Goal: Task Accomplishment & Management: Manage account settings

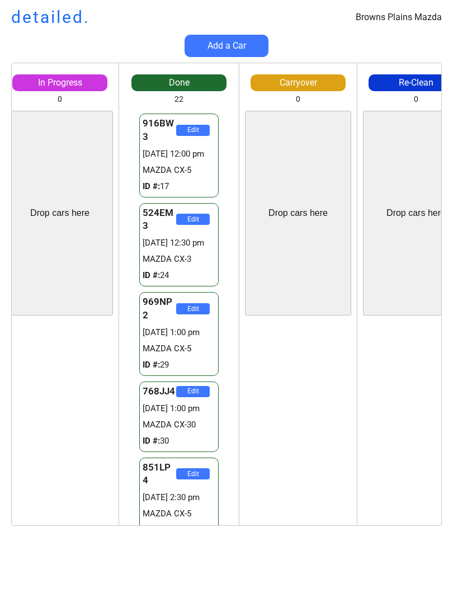
scroll to position [1270, 0]
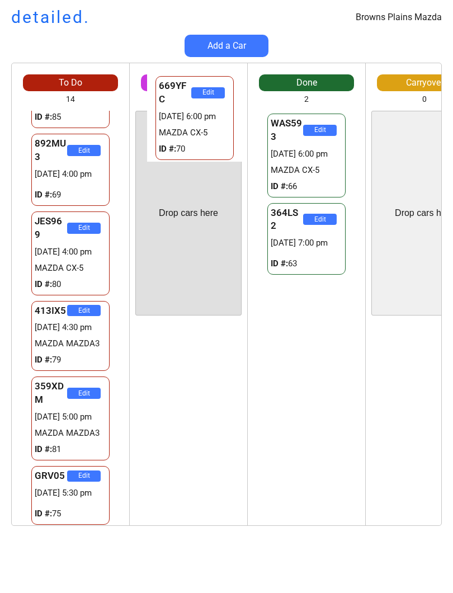
scroll to position [535, 0]
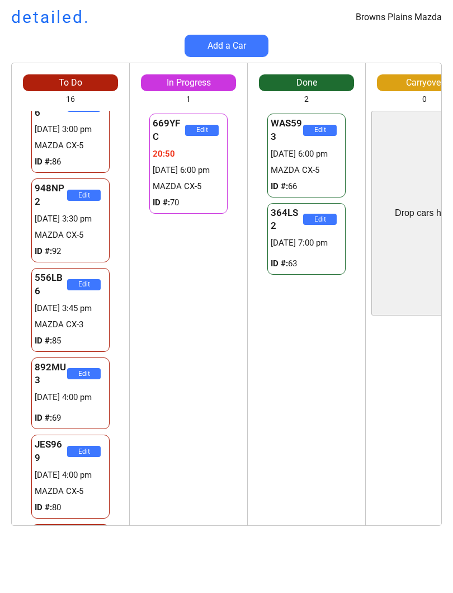
click at [402, 587] on div "Browns Plains Mazda detailed. Add a Car To Do 16 Drop cars here 001FG3 Edit [DA…" at bounding box center [226, 296] width 453 height 593
click at [152, 457] on div "669YFC Edit 20:50 [DATE] 6:00 pm MAZDA CX-5 ID #: 70" at bounding box center [188, 318] width 117 height 414
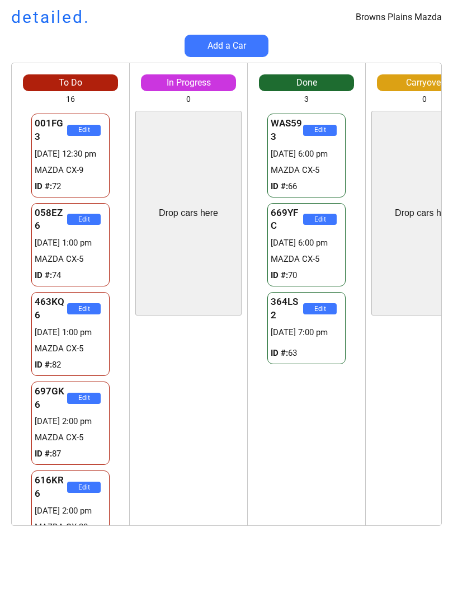
scroll to position [0, 0]
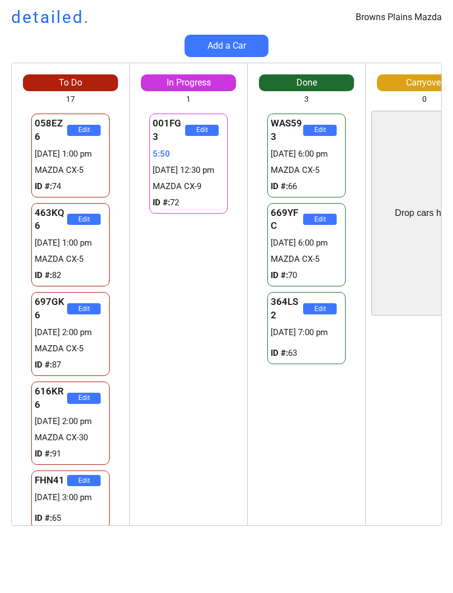
click at [450, 558] on div "Browns Plains Mazda detailed. Add a Car To Do 17 Drop cars here 058EZ6 Edit 292…" at bounding box center [226, 296] width 453 height 593
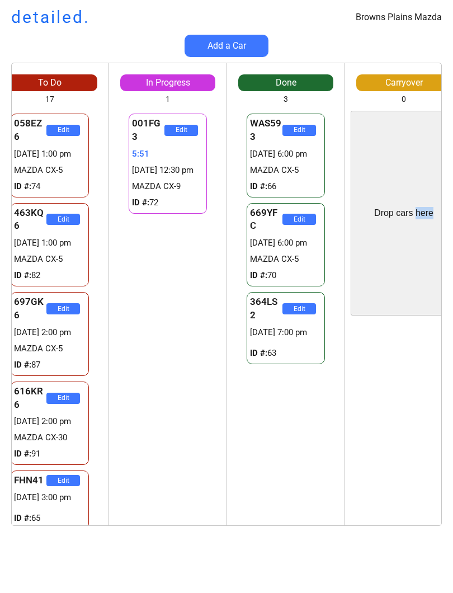
scroll to position [0, 34]
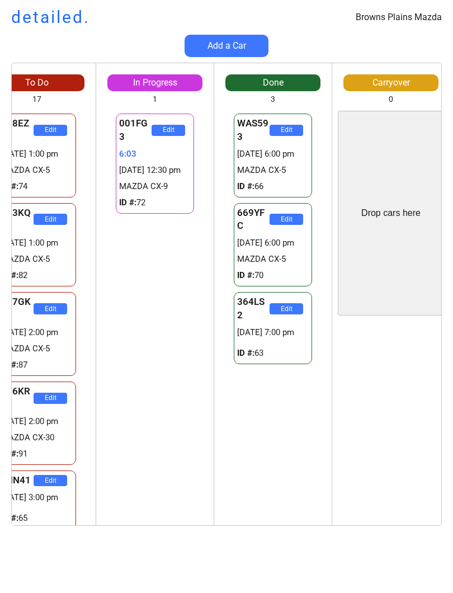
click at [452, 563] on html "Browns Plains Mazda detailed. Add a Car To Do 17 Drop cars here 058EZ6 Edit 292…" at bounding box center [226, 296] width 453 height 593
click at [445, 550] on div "Browns Plains Mazda detailed. Add a Car To Do 17 Drop cars here 058EZ6 Edit 292…" at bounding box center [226, 296] width 453 height 593
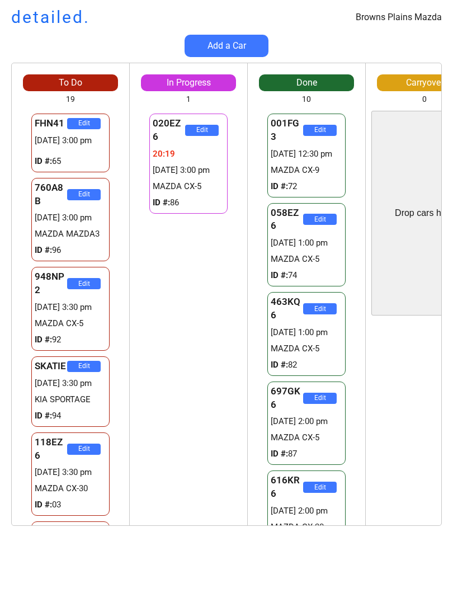
scroll to position [0, 0]
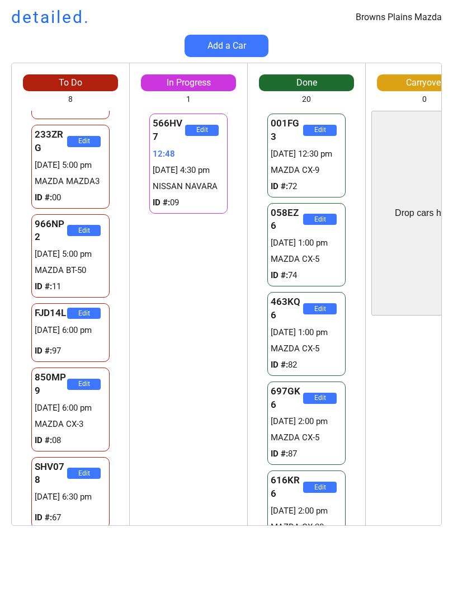
click at [193, 343] on div "566HV7 Edit 12:48 [DATE] 4:30 pm NISSAN NAVARA ID #: 09 GRV05 Edit 32:38 [DATE]…" at bounding box center [188, 318] width 117 height 414
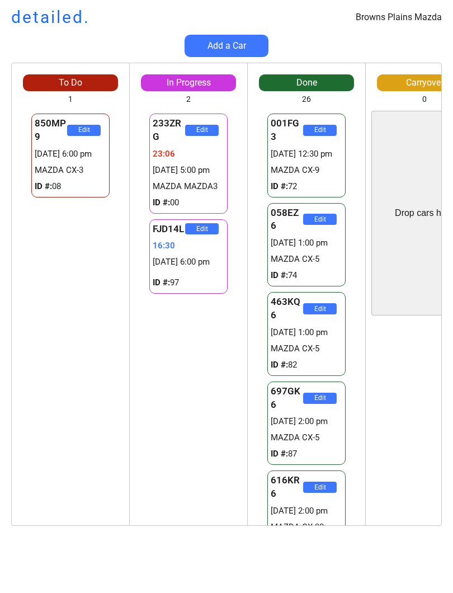
click at [72, 581] on div "Browns Plains Mazda detailed. Add a Car To Do 1 Drop cars here 850MP9 Edit 2925…" at bounding box center [226, 296] width 453 height 593
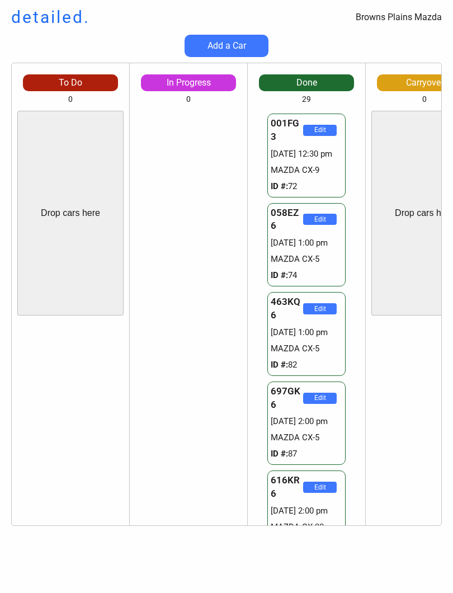
scroll to position [1220, 0]
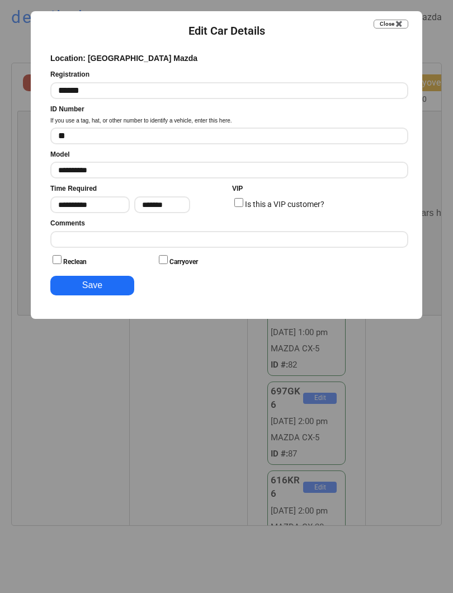
click at [90, 491] on div at bounding box center [226, 296] width 453 height 593
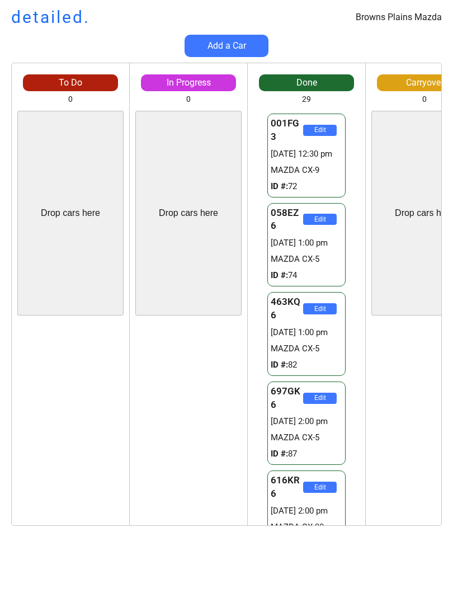
click at [173, 385] on div "850MP9 Edit 21:53 19/08 6:00 pm MAZDA CX-3 ID #: 08 850MP9 Edit 21:53 19/08 6:0…" at bounding box center [188, 423] width 117 height 205
